Goal: Task Accomplishment & Management: Use online tool/utility

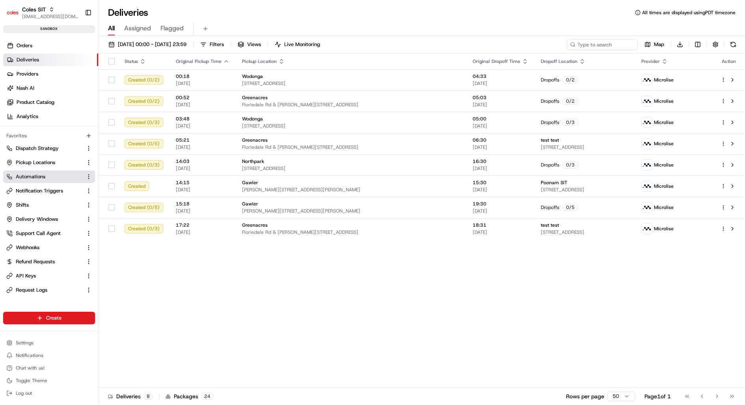
click at [47, 172] on button "Automations" at bounding box center [49, 177] width 92 height 13
click at [42, 174] on span "Automations" at bounding box center [31, 176] width 30 height 7
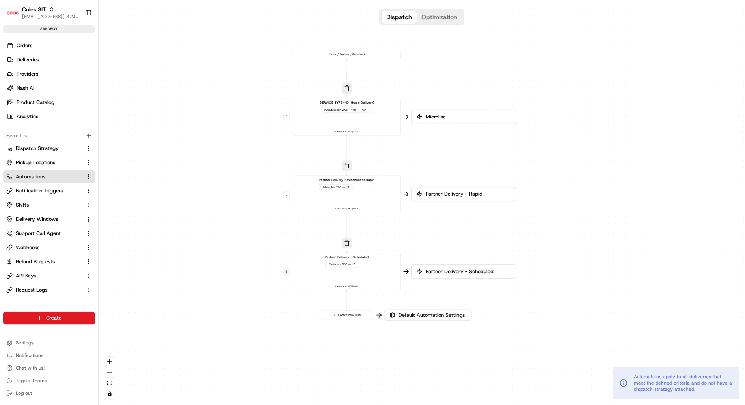
drag, startPoint x: 253, startPoint y: 147, endPoint x: 179, endPoint y: 130, distance: 75.8
click at [179, 130] on div "0 0 0 0 Order / Delivery Received SERVICE_TYPE=HD (Home Delivery) Metadata .SER…" at bounding box center [421, 202] width 646 height 405
